Goal: Task Accomplishment & Management: Manage account settings

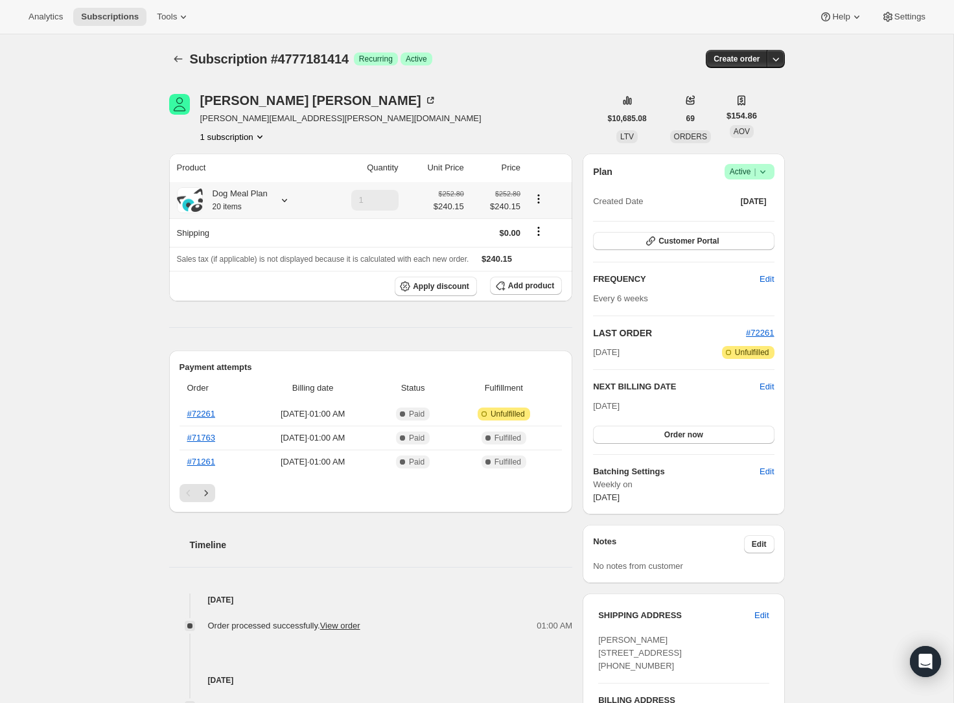
click at [285, 199] on icon at bounding box center [284, 200] width 13 height 13
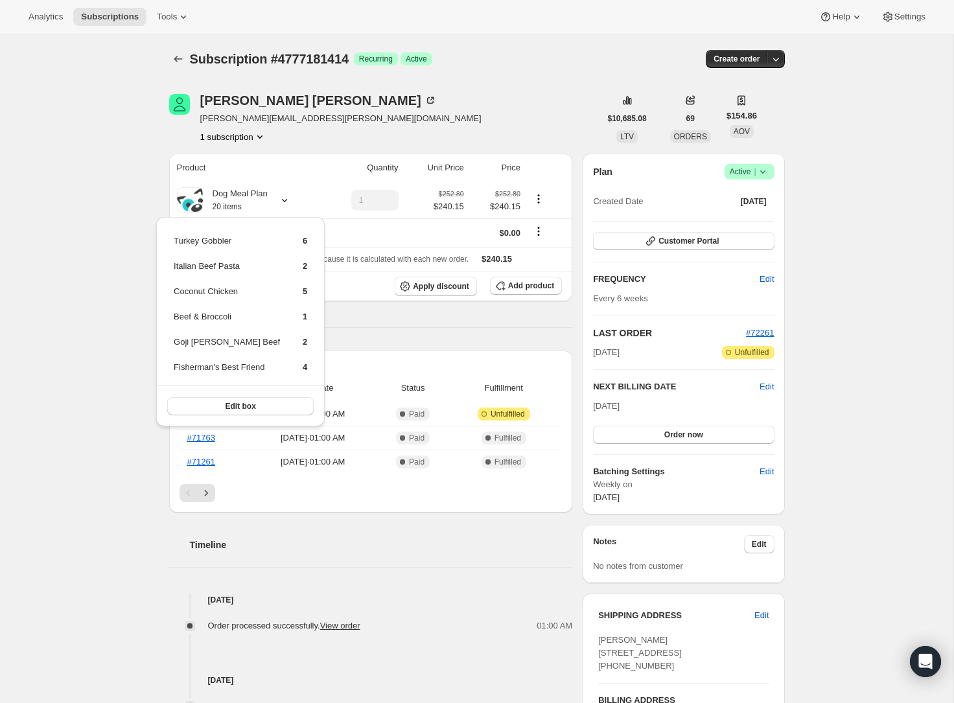
click at [93, 318] on div "Subscription #4777181414. This page is ready Subscription #4777181414 Success R…" at bounding box center [477, 557] width 954 height 1046
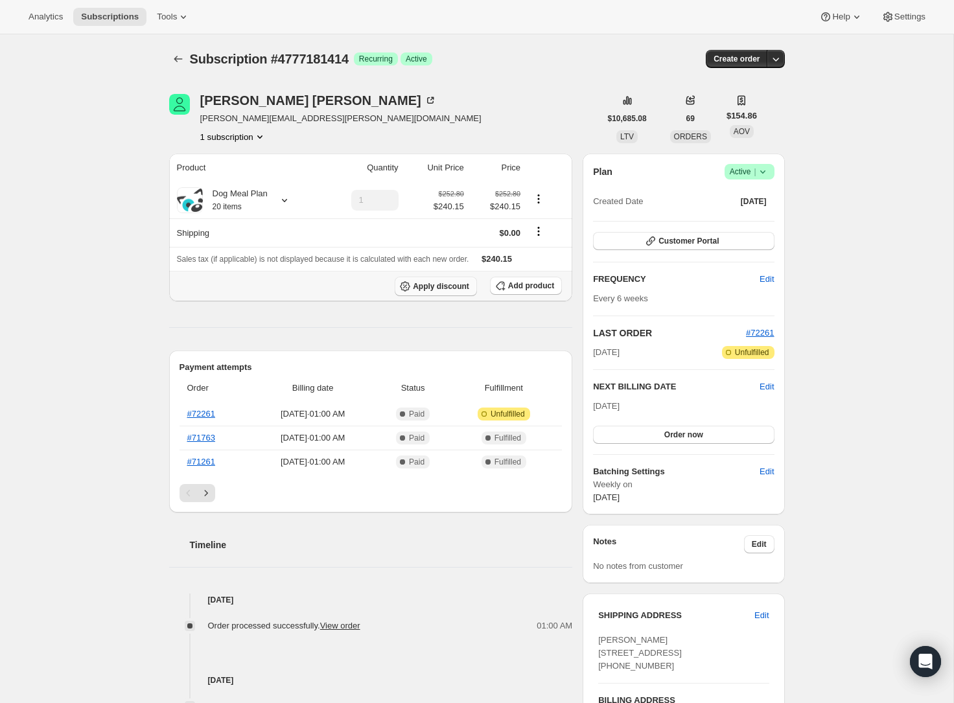
click at [451, 292] on button "Apply discount" at bounding box center [436, 286] width 82 height 19
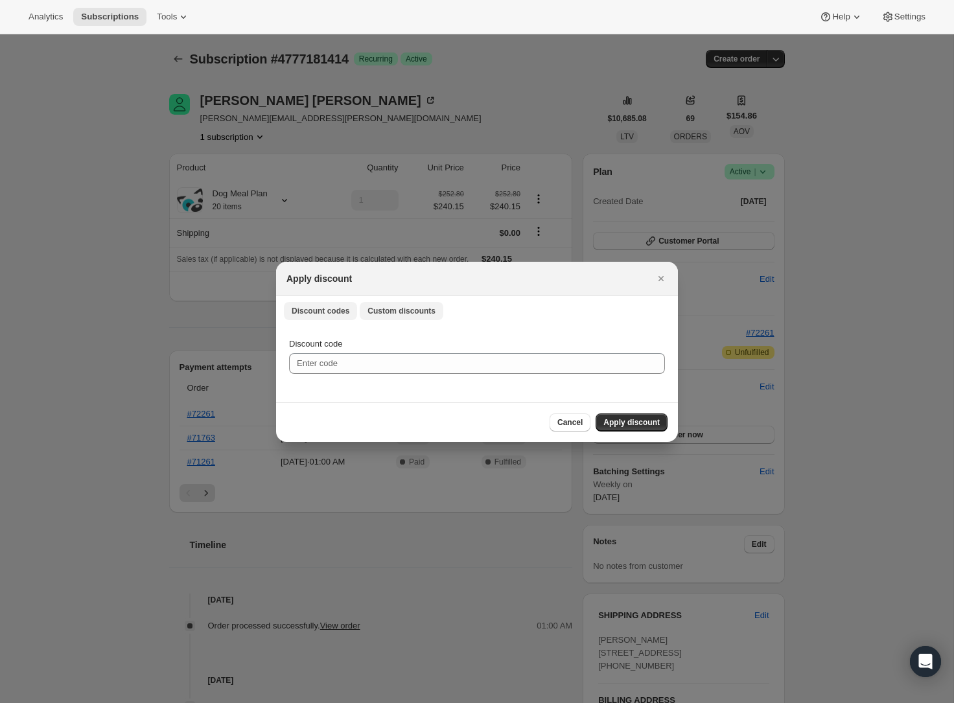
click at [427, 309] on span "Custom discounts" at bounding box center [402, 311] width 68 height 10
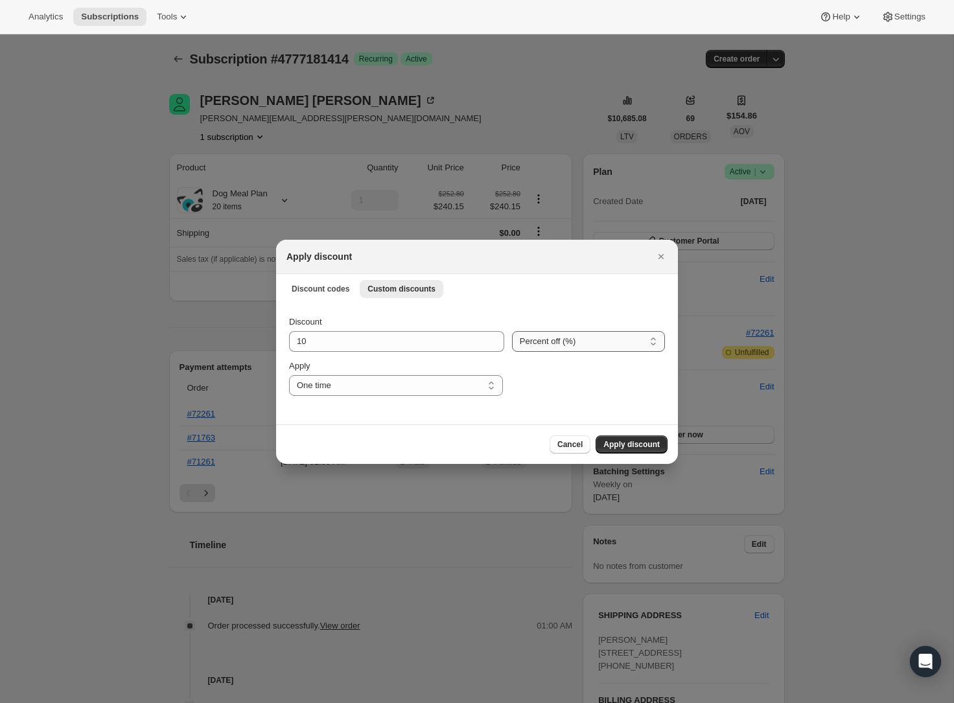
click at [572, 346] on select "Percent off (%) Amount off ($)" at bounding box center [588, 341] width 153 height 21
click at [115, 318] on div at bounding box center [477, 351] width 954 height 703
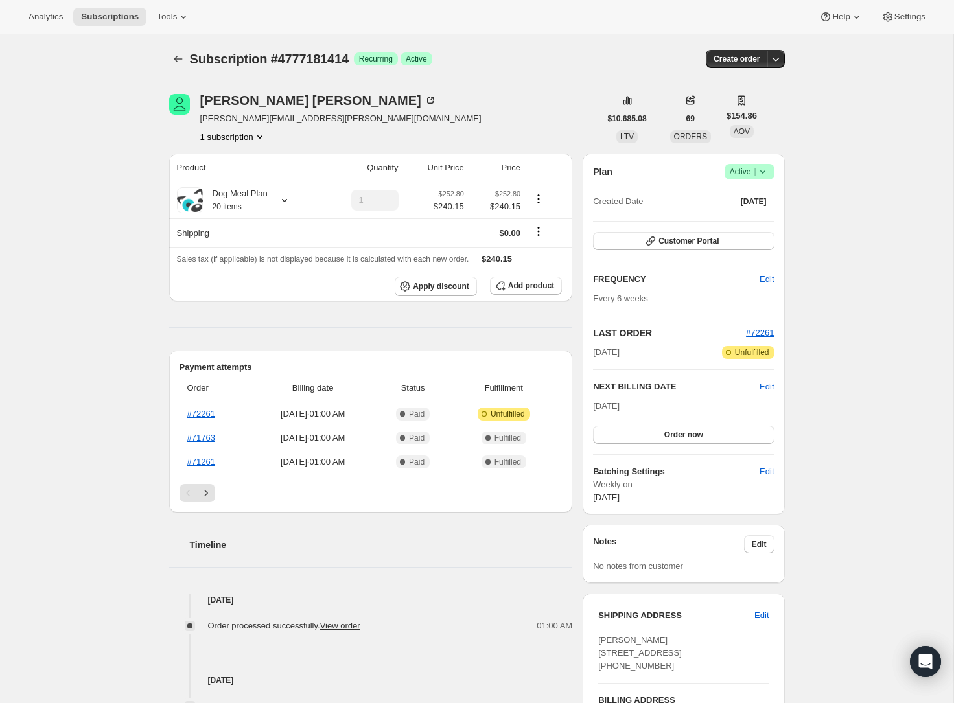
click at [111, 205] on div "Subscription #4777181414. This page is ready Subscription #4777181414 Success R…" at bounding box center [477, 557] width 954 height 1046
click at [280, 206] on icon at bounding box center [284, 200] width 13 height 13
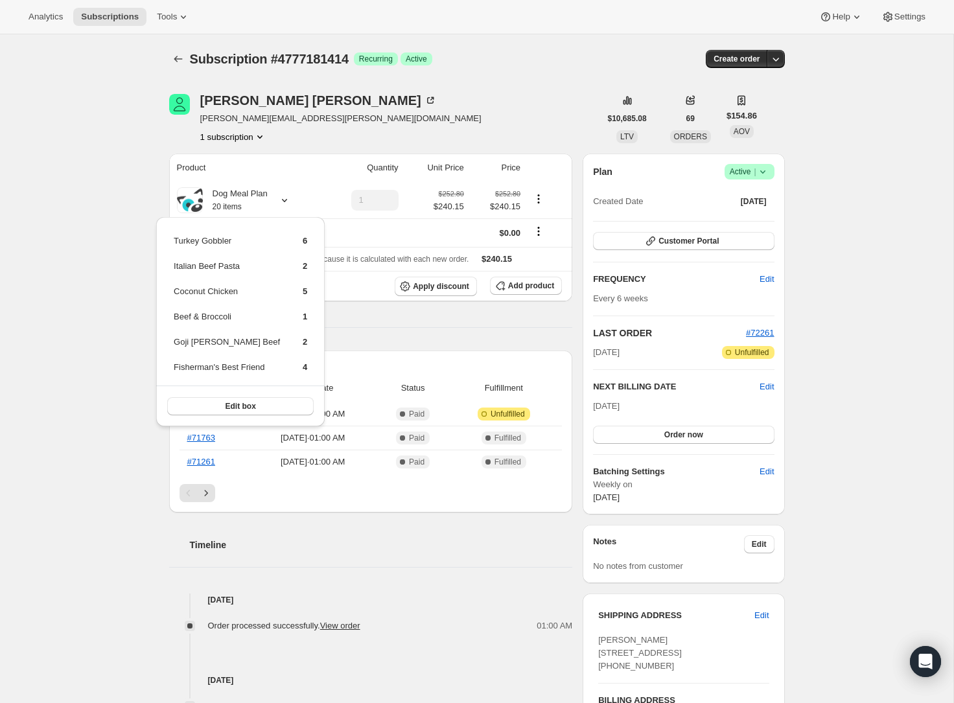
click at [101, 327] on div "Subscription #4777181414. This page is ready Subscription #4777181414 Success R…" at bounding box center [477, 557] width 954 height 1046
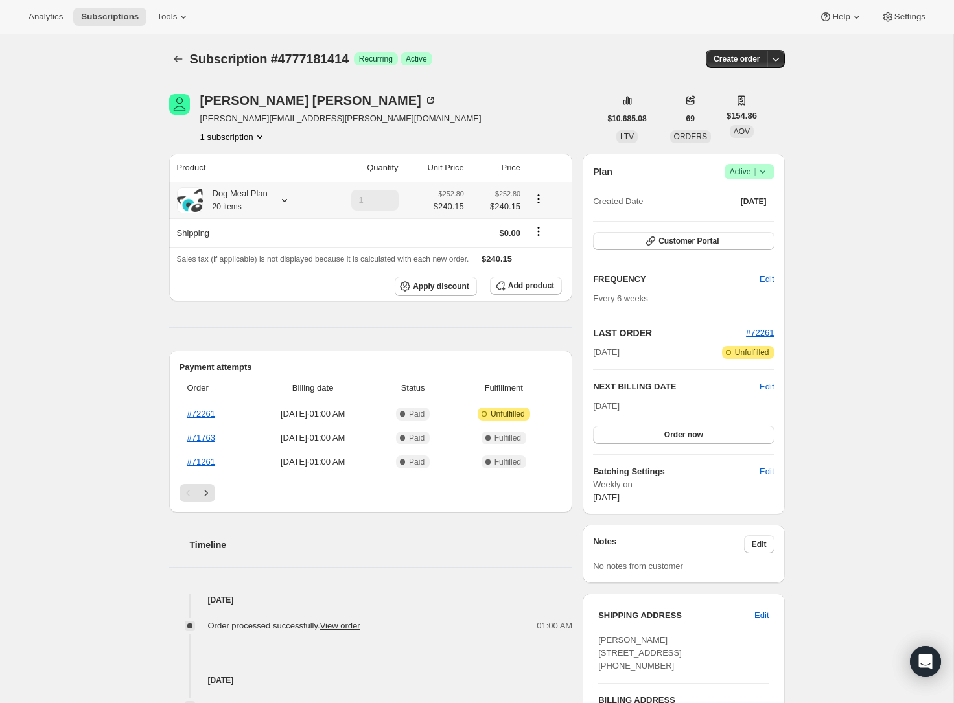
click at [277, 202] on div at bounding box center [282, 200] width 18 height 13
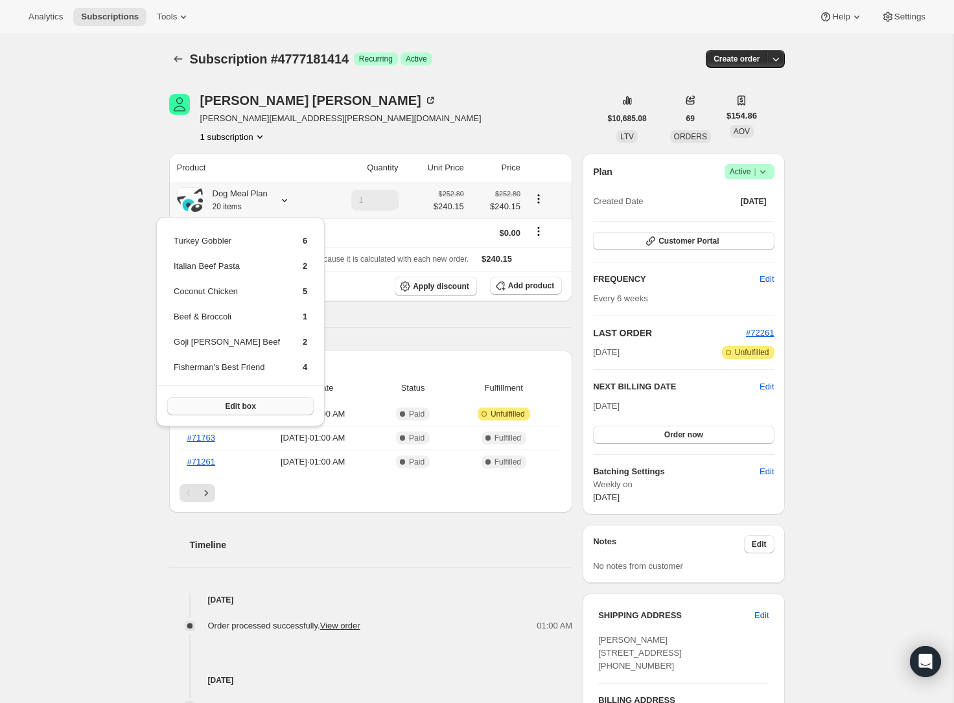
click at [234, 410] on span "Edit box" at bounding box center [241, 406] width 30 height 10
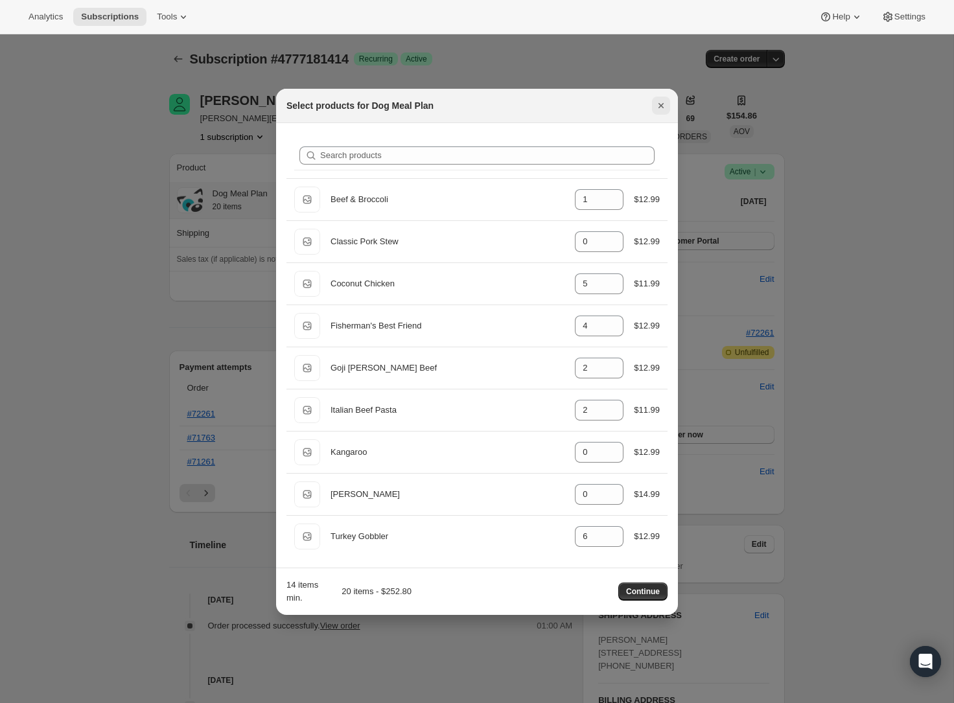
click at [666, 104] on icon "Close" at bounding box center [661, 105] width 13 height 13
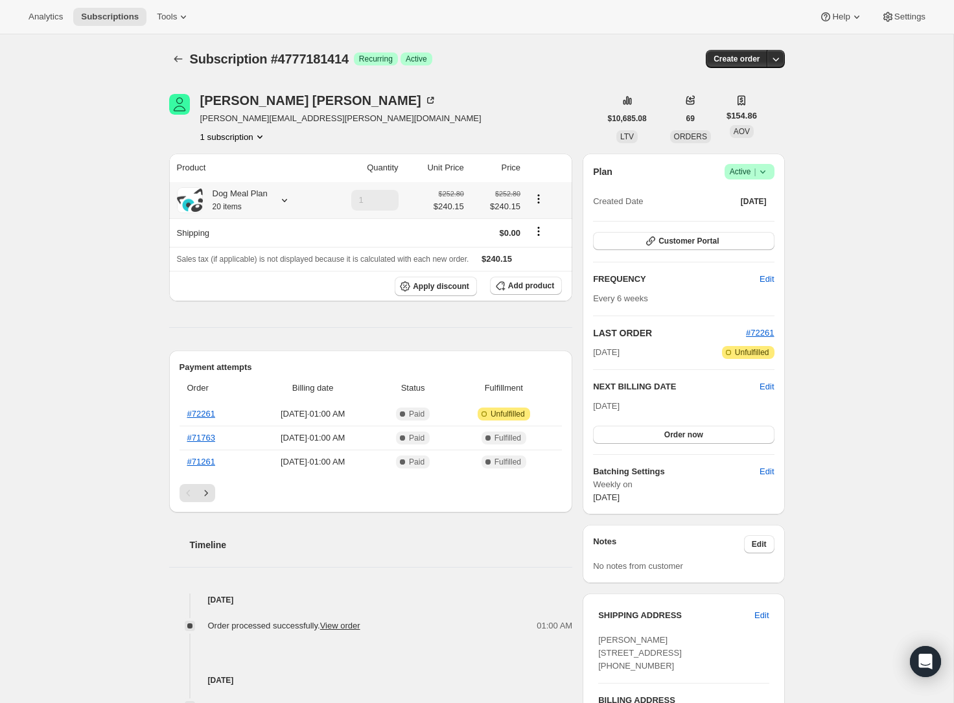
click at [952, 299] on div "Subscription #4777181414. This page is ready Subscription #4777181414 Success R…" at bounding box center [477, 557] width 954 height 1046
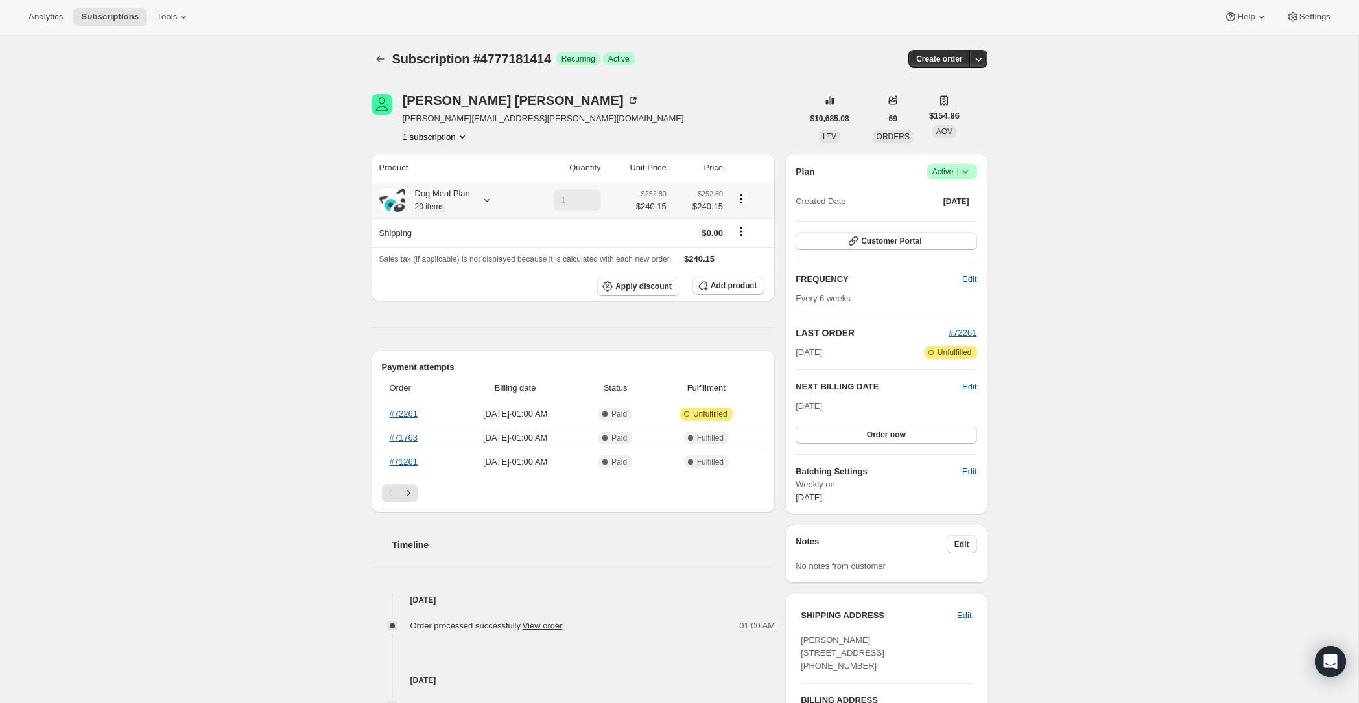
click at [488, 202] on icon at bounding box center [486, 200] width 5 height 3
click at [462, 412] on button "Edit box" at bounding box center [442, 406] width 147 height 18
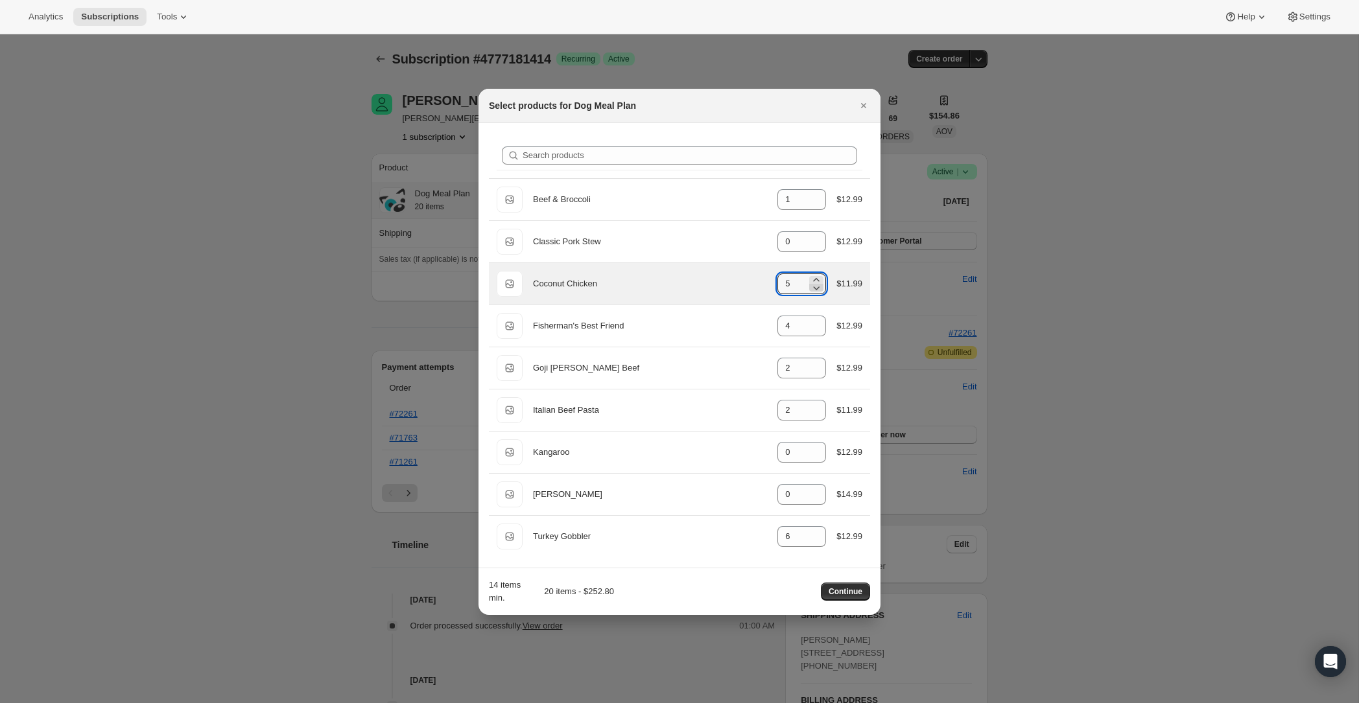
click at [814, 287] on icon ":rg1:" at bounding box center [817, 289] width 6 height 4
type input "2"
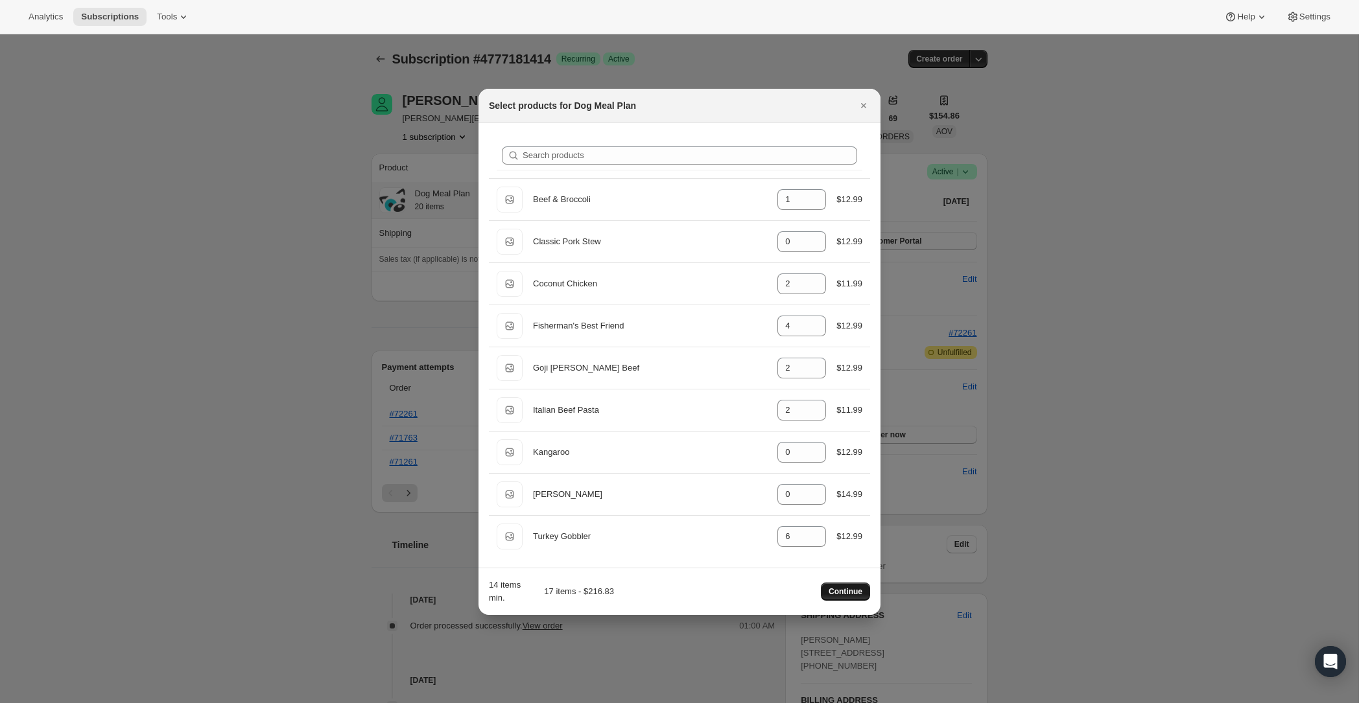
click at [842, 591] on span "Continue" at bounding box center [845, 592] width 34 height 10
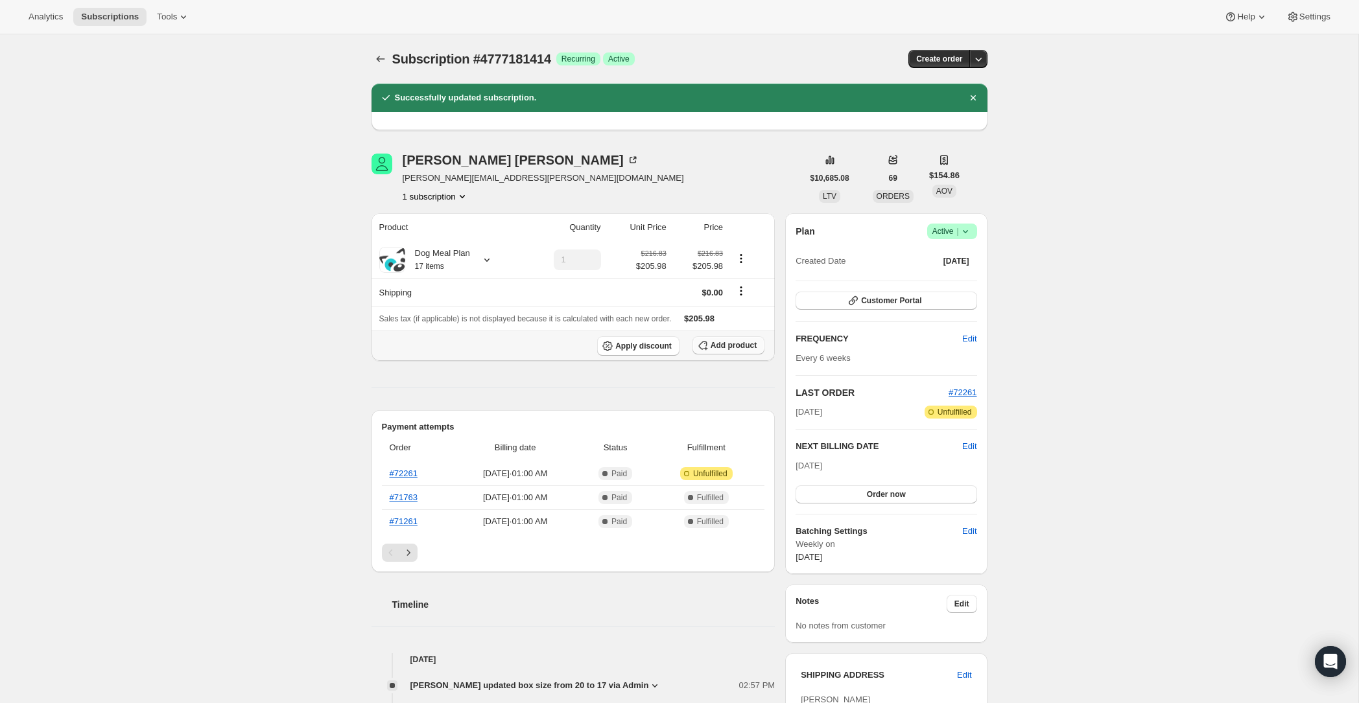
click at [718, 350] on span "Add product" at bounding box center [733, 345] width 46 height 10
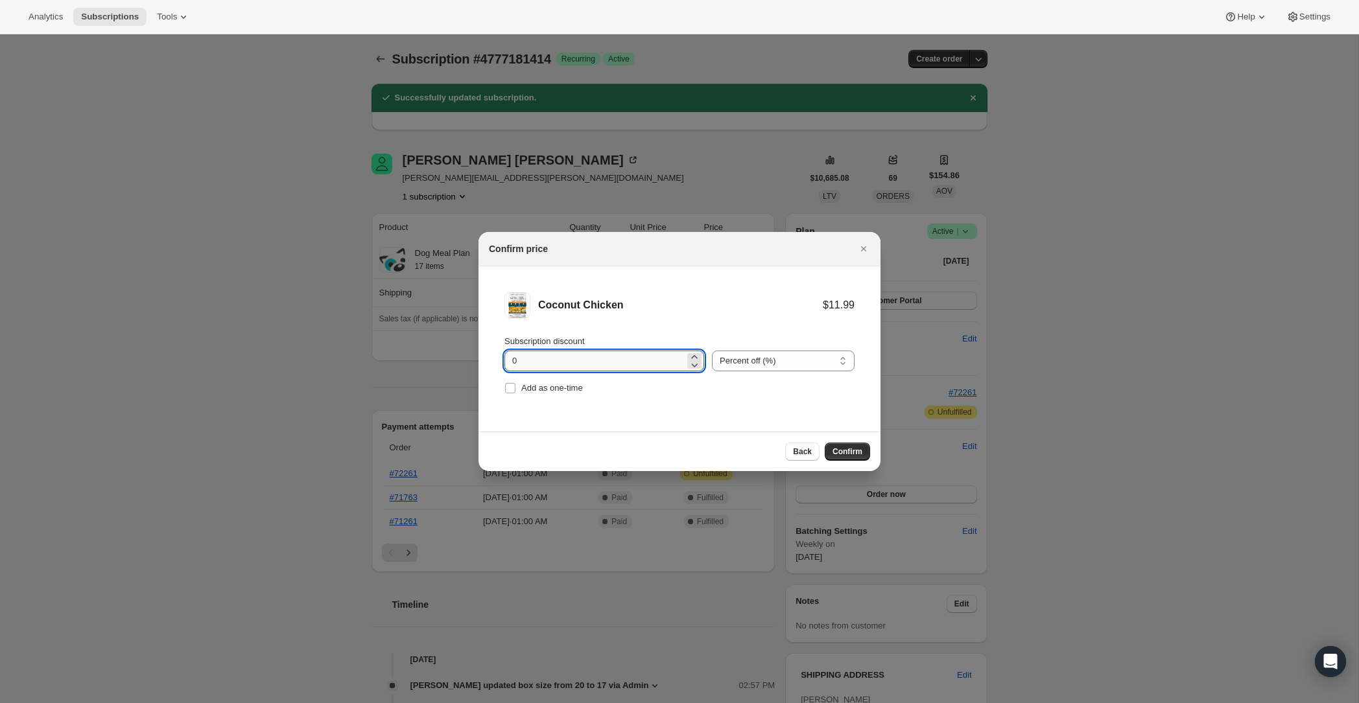
click at [508, 362] on input "0" at bounding box center [594, 361] width 180 height 21
type input "100"
click at [510, 388] on input "Add as one-time" at bounding box center [510, 388] width 10 height 10
checkbox input "true"
click at [857, 451] on span "Confirm" at bounding box center [847, 452] width 30 height 10
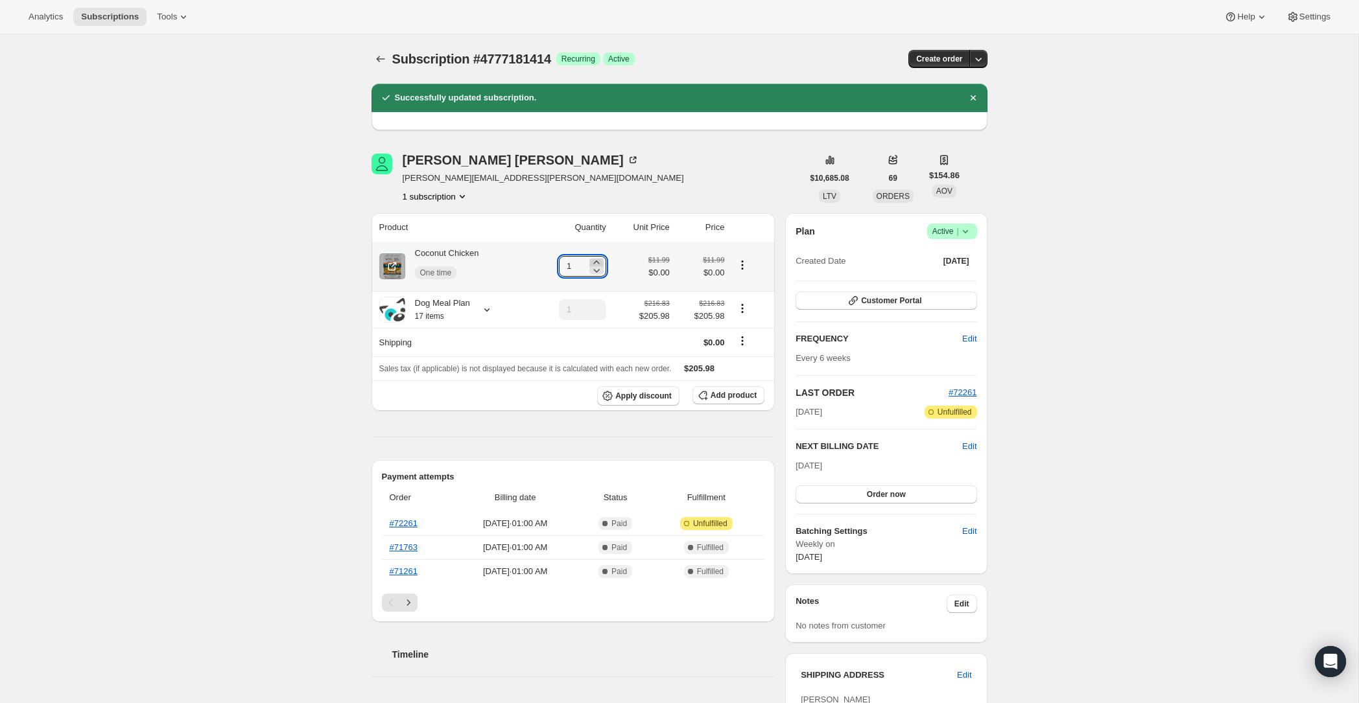
click at [596, 263] on icon at bounding box center [596, 262] width 13 height 13
type input "3"
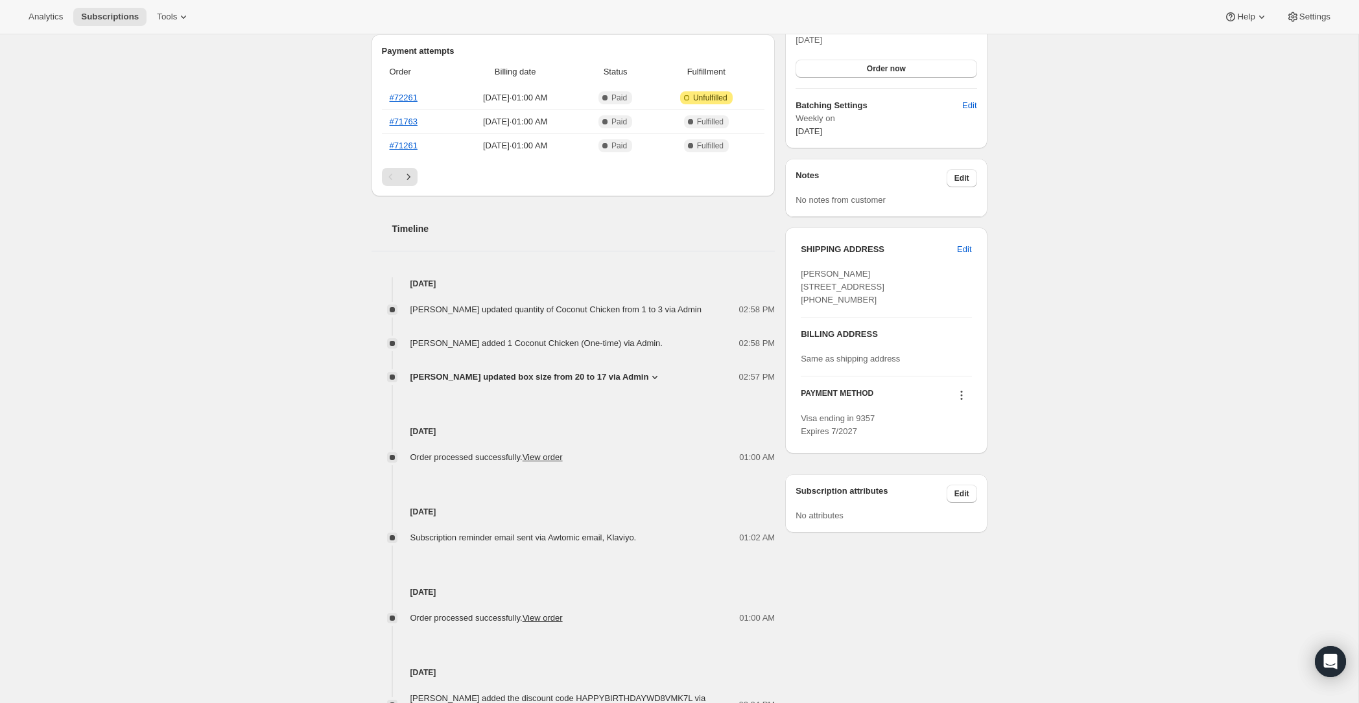
scroll to position [357, 0]
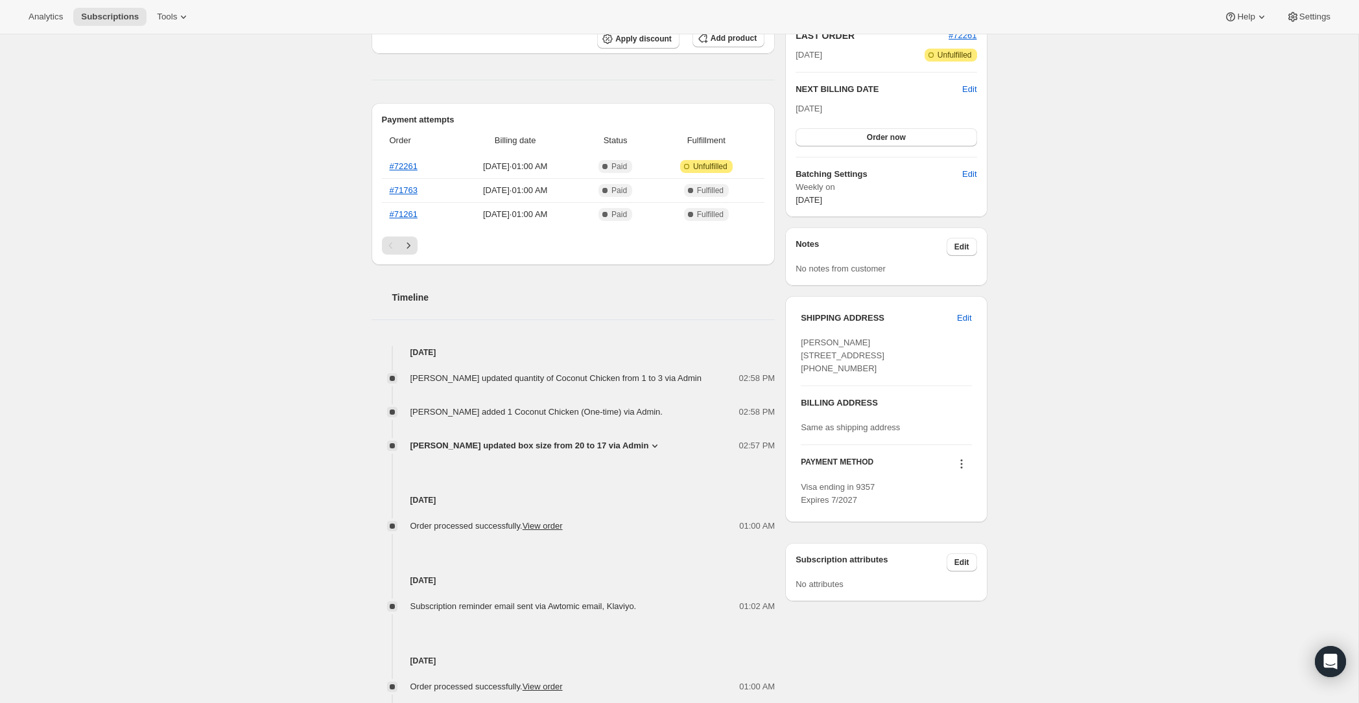
click at [573, 336] on div "Timeline [DATE] [PERSON_NAME] updated quantity of Coconut Chicken from 1 to 3 v…" at bounding box center [573, 563] width 404 height 596
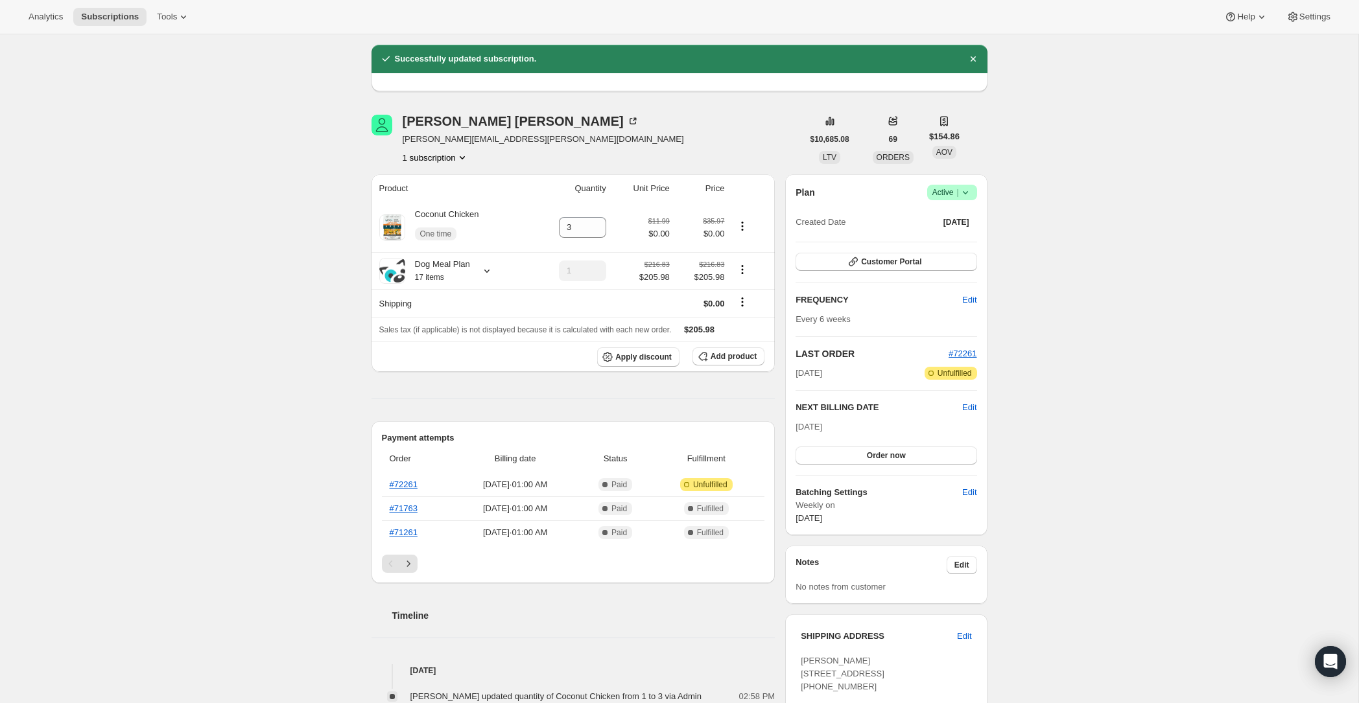
scroll to position [0, 0]
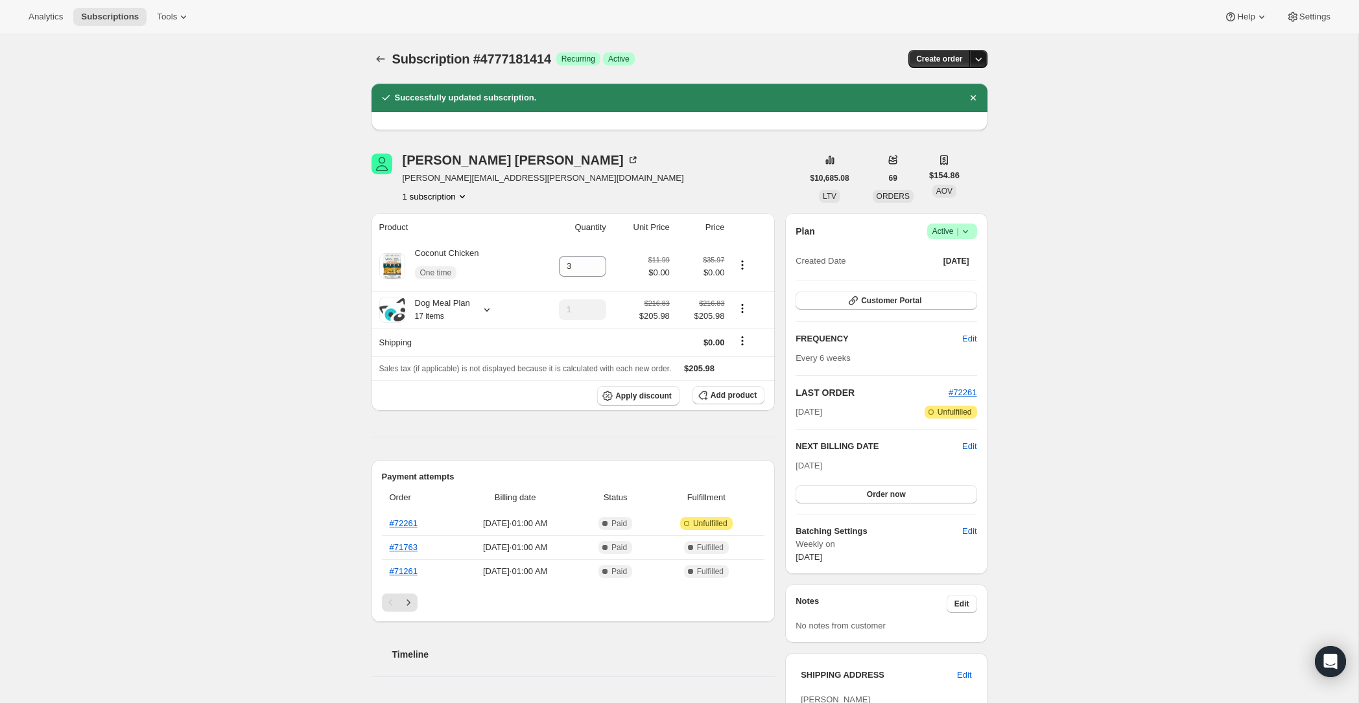
click at [954, 55] on icon "button" at bounding box center [978, 59] width 13 height 13
click at [954, 97] on div "Subscription #4777181414. This page is ready Subscription #4777181414 Success R…" at bounding box center [679, 645] width 1358 height 1223
click at [250, 194] on div "Subscription #4777181414. This page is ready Subscription #4777181414 Success R…" at bounding box center [679, 645] width 1358 height 1223
drag, startPoint x: 175, startPoint y: 169, endPoint x: 185, endPoint y: 154, distance: 18.7
click at [176, 169] on div "Subscription #4777181414. This page is ready Subscription #4777181414 Success R…" at bounding box center [679, 645] width 1358 height 1223
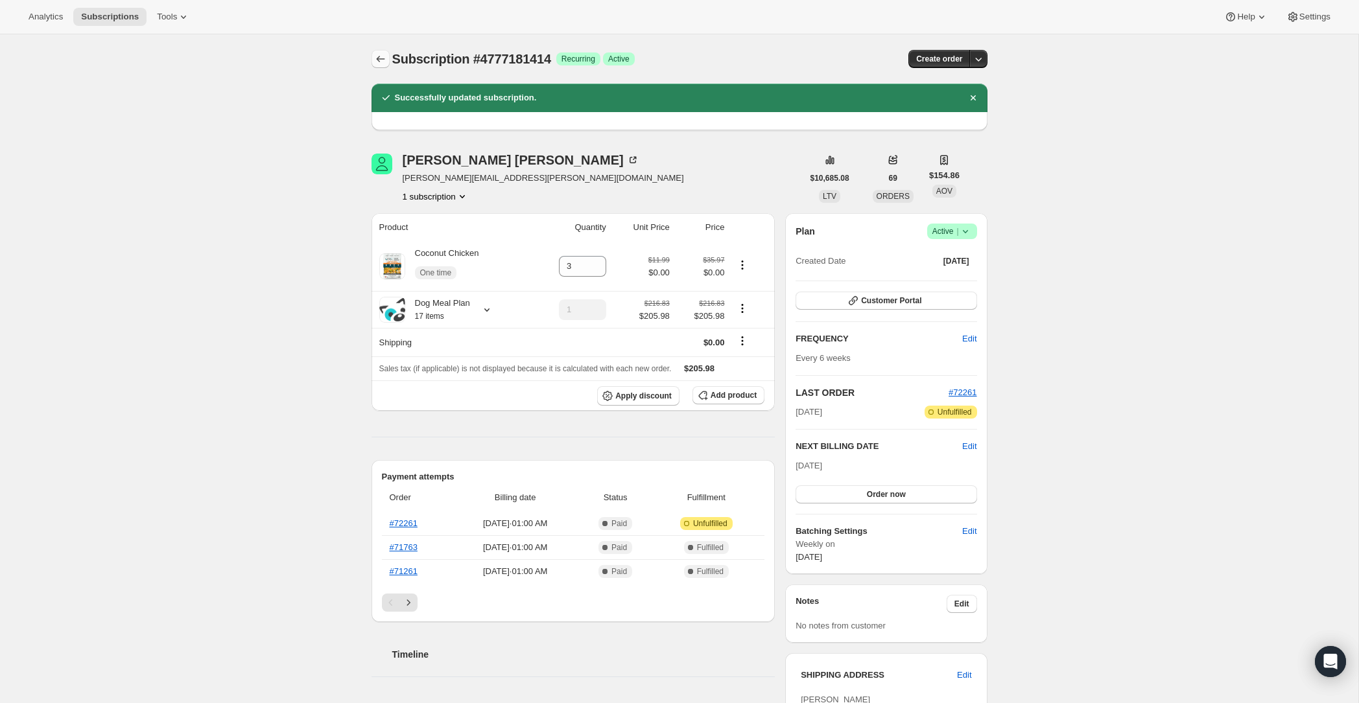
click at [386, 62] on button "Subscriptions" at bounding box center [380, 59] width 18 height 18
